Goal: Check status: Check status

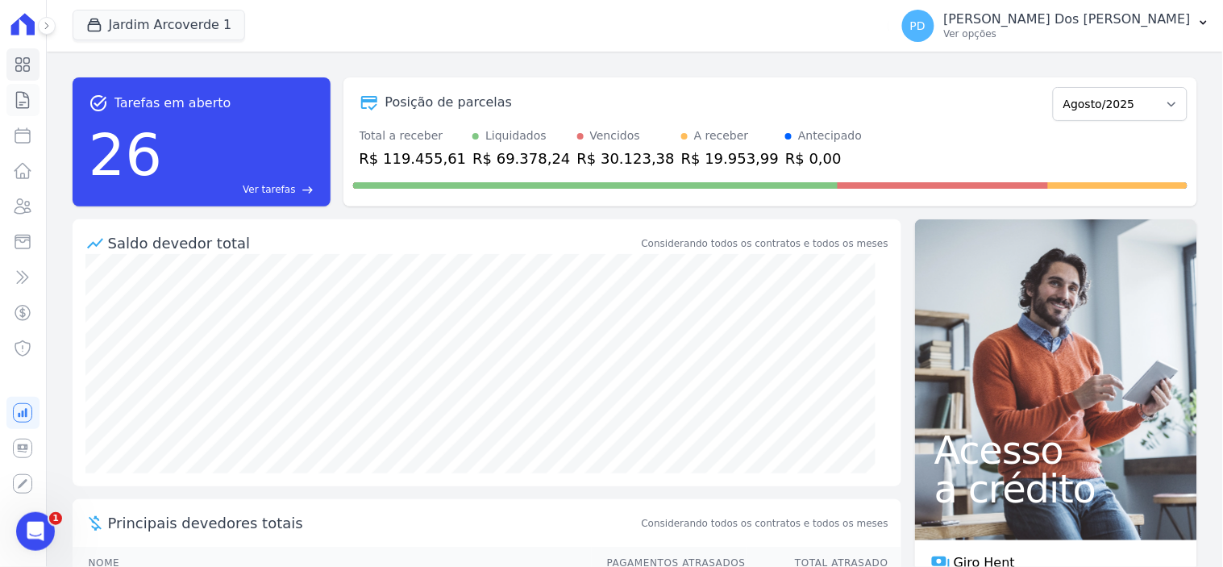
click at [17, 98] on icon at bounding box center [23, 100] width 12 height 16
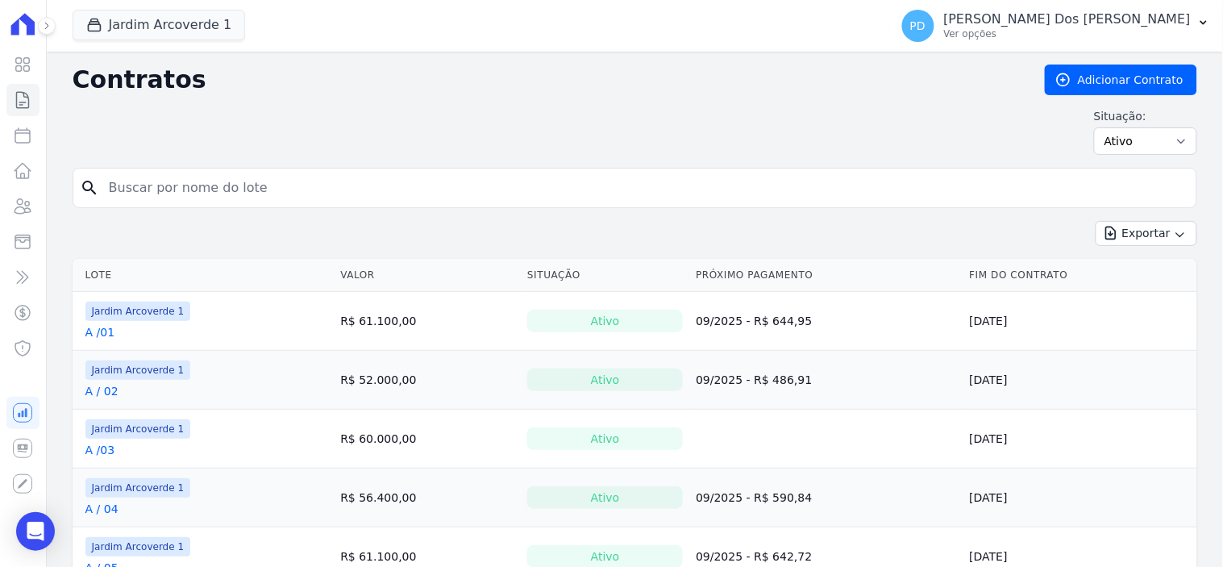
click at [123, 192] on input "search" at bounding box center [644, 188] width 1091 height 32
type input "d / 28"
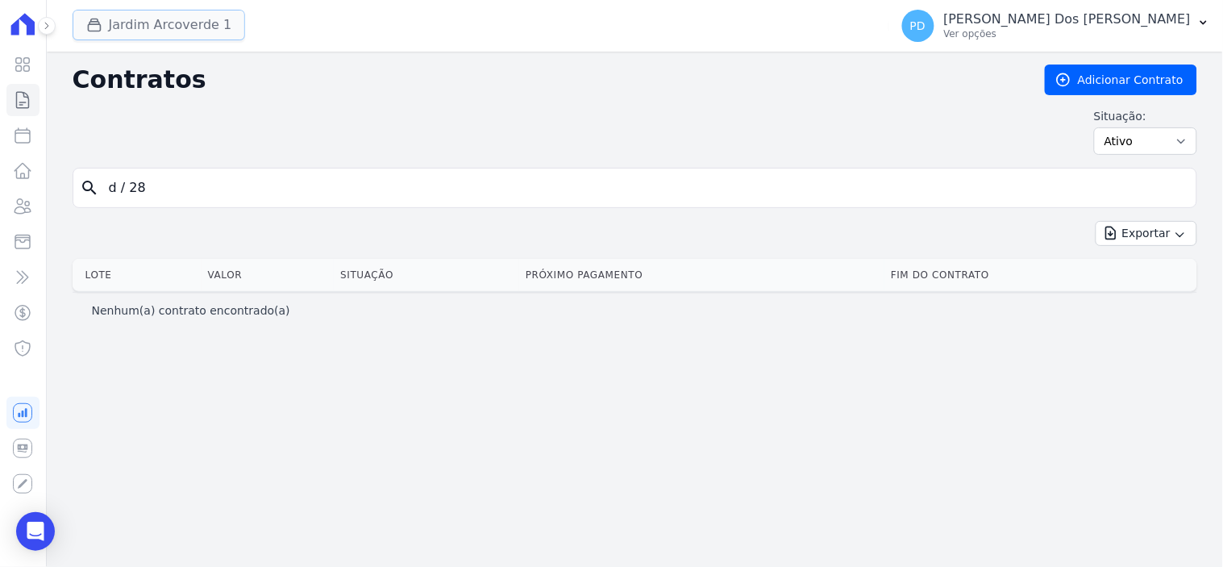
click at [119, 29] on button "Jardim Arcoverde 1" at bounding box center [159, 25] width 173 height 31
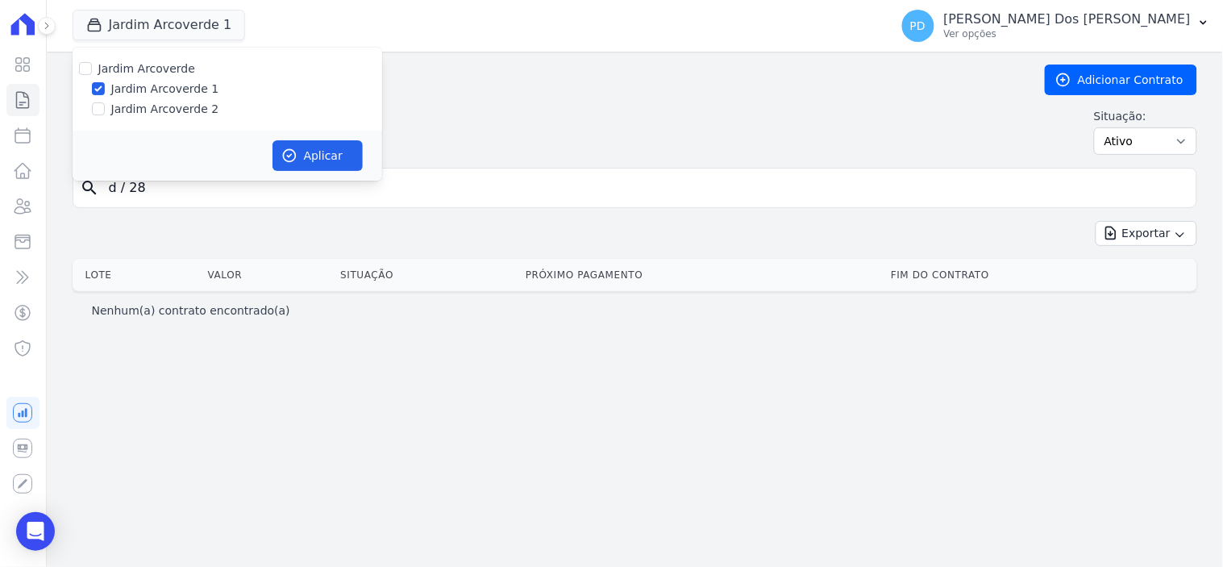
click at [166, 107] on label "Jardim Arcoverde 2" at bounding box center [165, 109] width 108 height 17
click at [105, 107] on input "Jardim Arcoverde 2" at bounding box center [98, 108] width 13 height 13
checkbox input "true"
drag, startPoint x: 294, startPoint y: 150, endPoint x: 321, endPoint y: 111, distance: 47.0
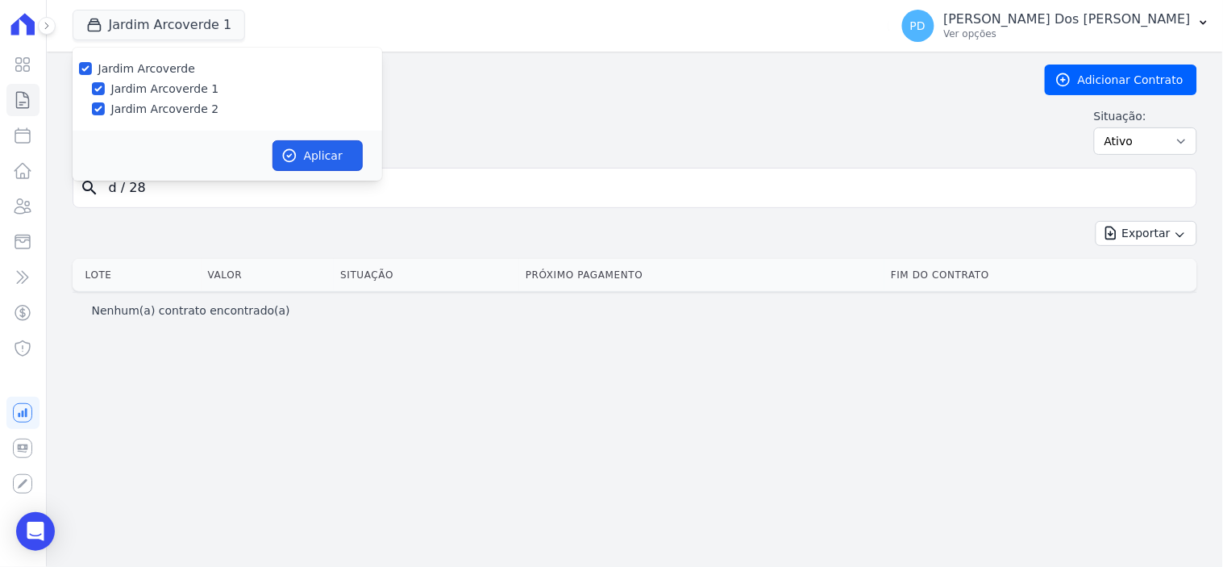
click at [296, 142] on button "Aplicar" at bounding box center [318, 155] width 90 height 31
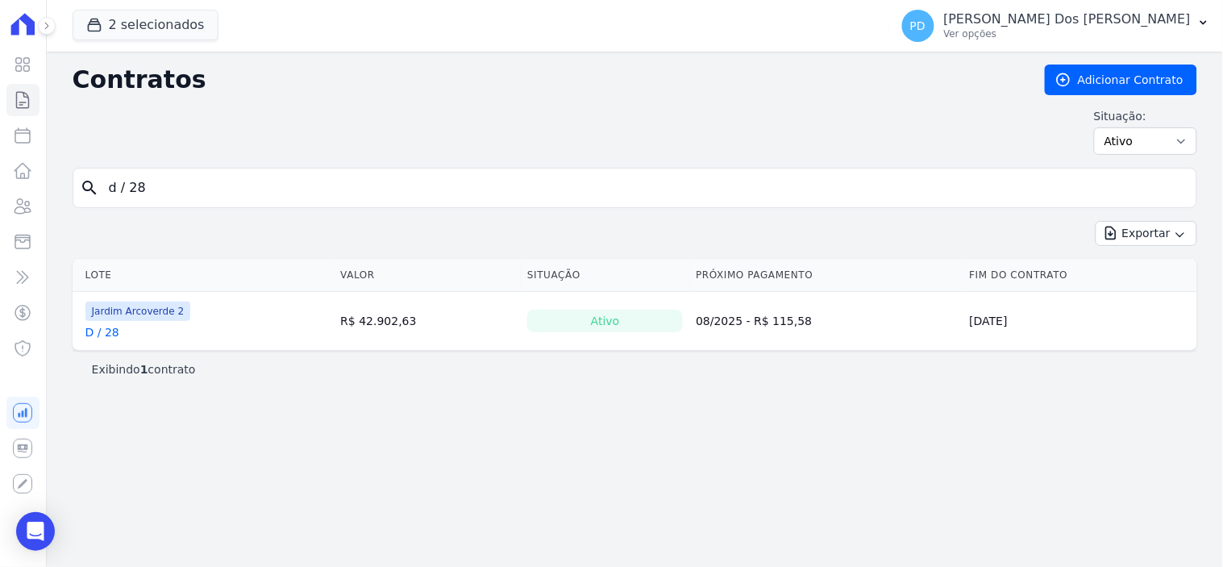
click at [99, 334] on link "D / 28" at bounding box center [102, 332] width 34 height 16
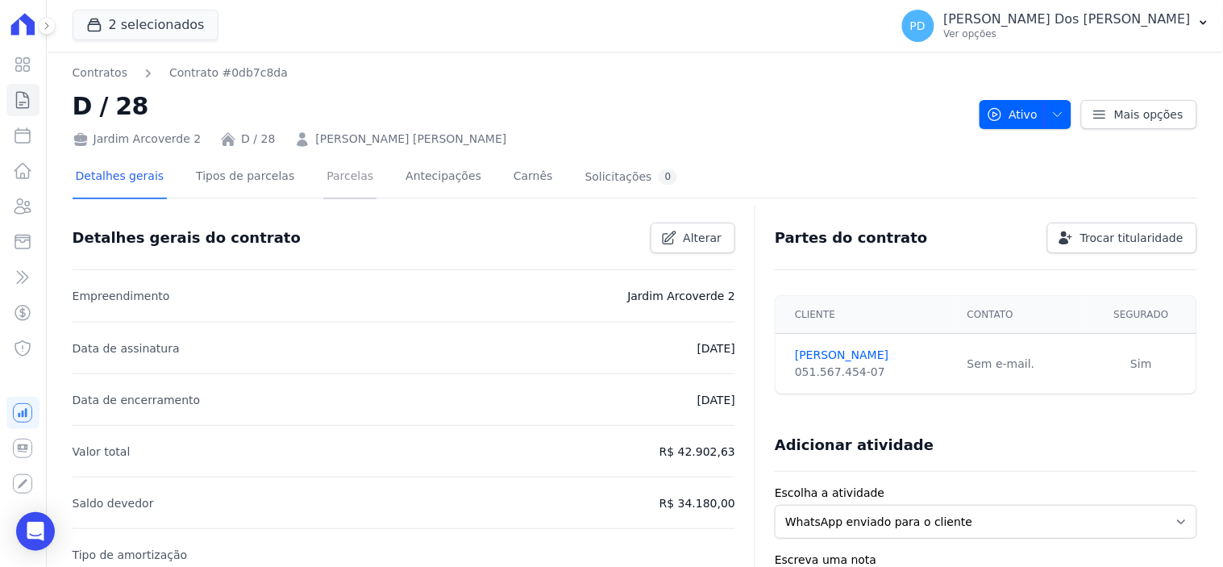
click at [326, 177] on link "Parcelas" at bounding box center [349, 177] width 53 height 43
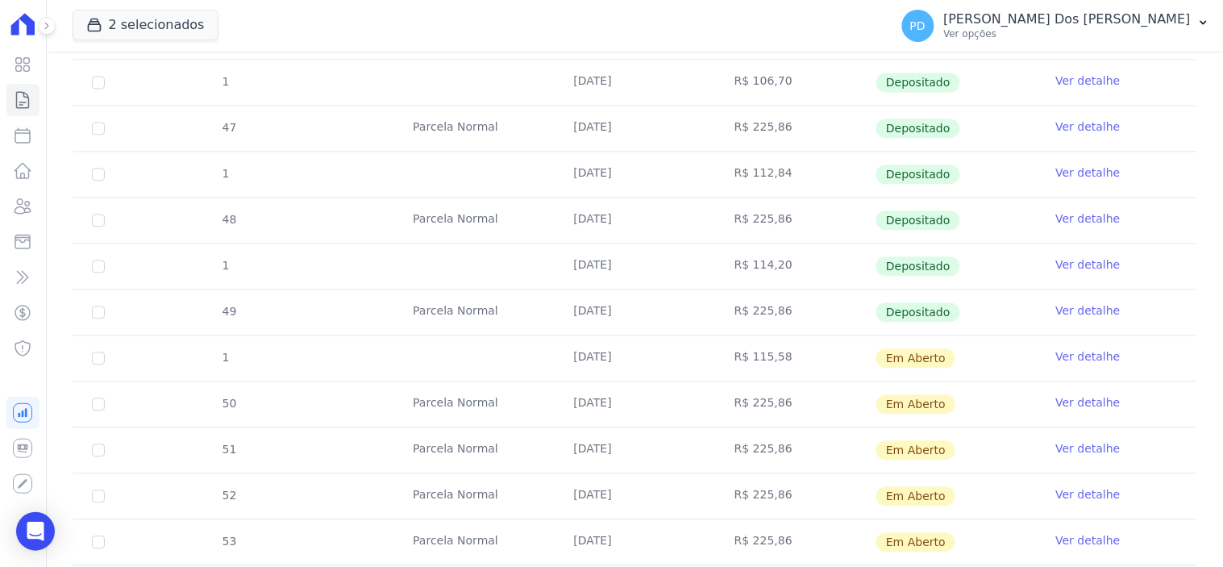
scroll to position [985, 0]
